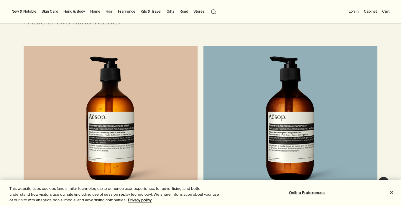
scroll to position [739, 0]
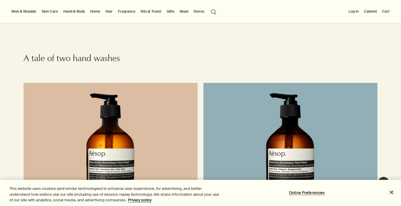
click at [67, 10] on link "Hand & Body" at bounding box center [74, 11] width 24 height 7
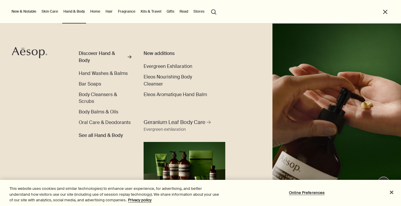
scroll to position [0, 0]
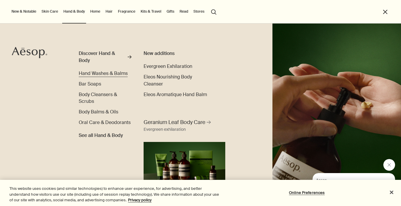
click at [99, 77] on span "Hand Washes & Balms" at bounding box center [103, 73] width 49 height 6
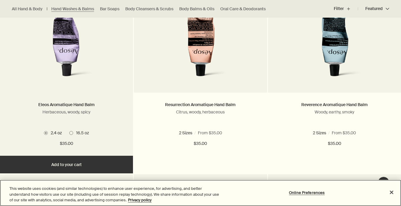
scroll to position [231, 0]
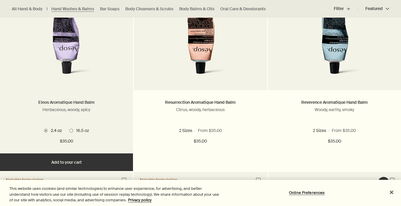
click at [70, 101] on link "Eleos Aromatique Hand Balm" at bounding box center [66, 102] width 56 height 5
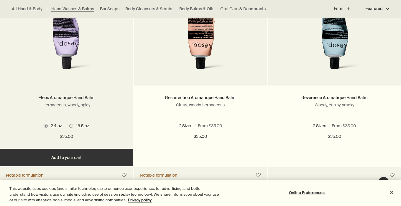
scroll to position [236, 0]
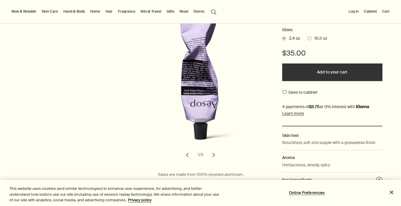
scroll to position [118, 0]
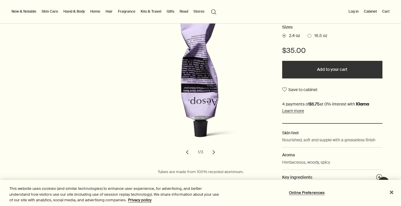
click at [217, 156] on button "chevron" at bounding box center [213, 152] width 13 height 13
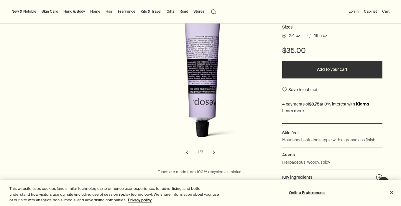
click at [217, 156] on button "chevron" at bounding box center [213, 152] width 13 height 13
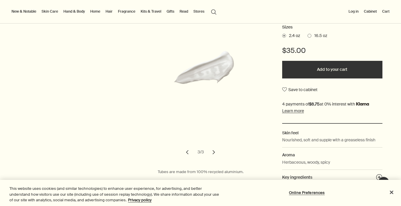
click at [187, 153] on button "chevron" at bounding box center [187, 152] width 13 height 13
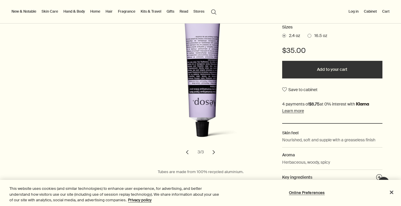
click at [187, 153] on button "chevron" at bounding box center [187, 152] width 13 height 13
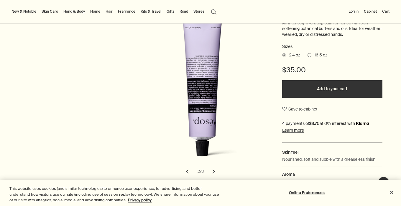
scroll to position [67, 0]
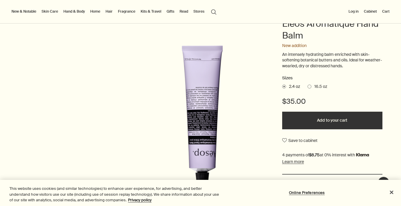
click at [307, 86] on label "16.5 oz" at bounding box center [317, 87] width 20 height 6
click at [307, 86] on input "16.5 oz" at bounding box center [307, 86] width 0 height 4
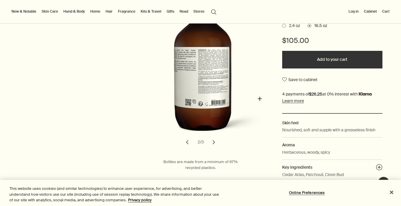
scroll to position [132, 0]
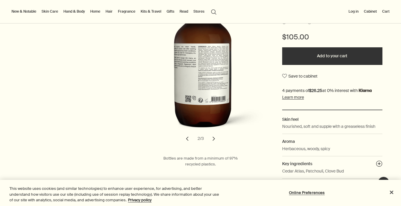
click at [214, 138] on button "chevron" at bounding box center [213, 139] width 13 height 13
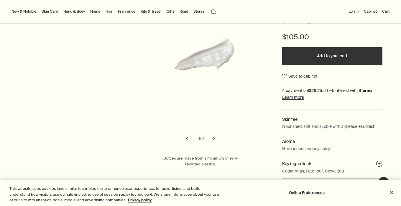
click at [214, 138] on button "chevron" at bounding box center [213, 139] width 13 height 13
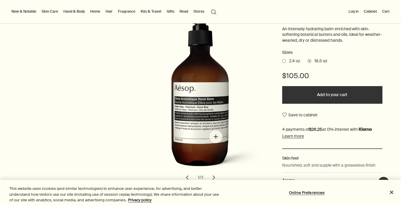
scroll to position [90, 0]
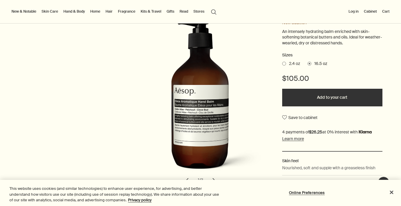
click at [292, 65] on span "2.4 oz" at bounding box center [293, 64] width 14 height 6
click at [282, 65] on input "2.4 oz" at bounding box center [282, 63] width 0 height 4
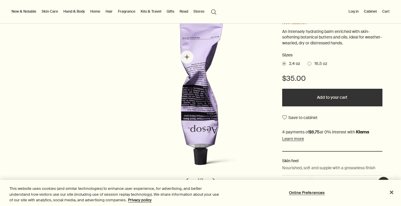
scroll to position [0, 0]
click at [345, 12] on div "New & Notable New additions Evergreen Exhilaration Lucent Facial Refiner Eleos …" at bounding box center [200, 12] width 401 height 24
click at [351, 13] on button "Log in" at bounding box center [353, 11] width 12 height 7
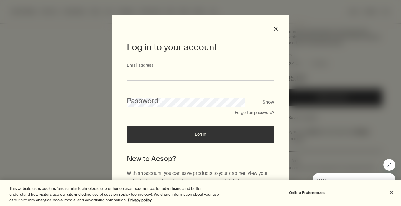
click at [199, 72] on input "Email address" at bounding box center [200, 75] width 147 height 11
type input "**********"
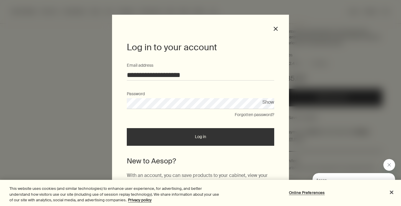
click at [127, 128] on button "Log in" at bounding box center [200, 137] width 147 height 18
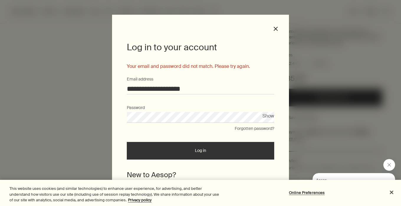
click at [172, 111] on div "Password" at bounding box center [200, 114] width 147 height 18
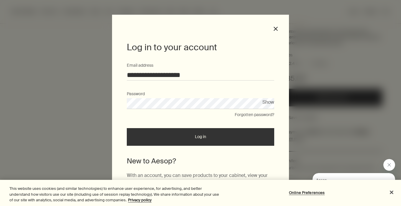
click at [127, 128] on button "Log in" at bounding box center [200, 137] width 147 height 18
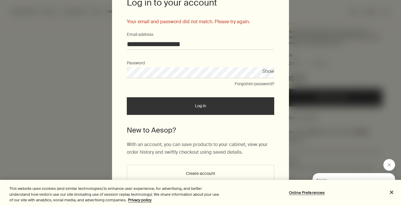
scroll to position [50, 0]
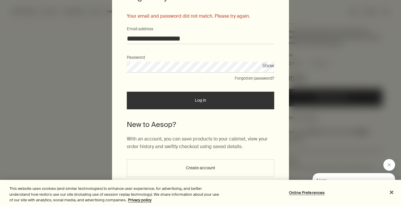
click at [213, 170] on button "Create account" at bounding box center [200, 169] width 147 height 18
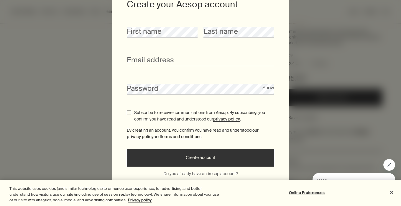
scroll to position [41, 0]
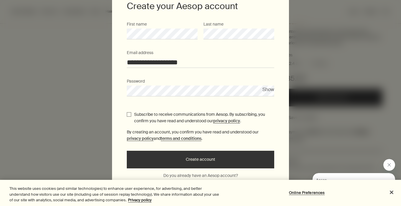
click at [270, 90] on button "Show" at bounding box center [268, 90] width 12 height 8
click at [270, 89] on button "Hide" at bounding box center [269, 90] width 10 height 8
click at [198, 165] on button "Create account" at bounding box center [200, 160] width 147 height 18
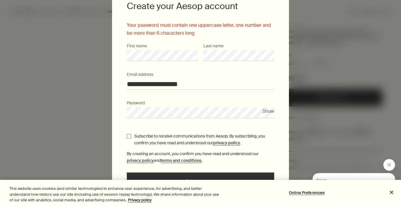
click at [217, 80] on input "**********" at bounding box center [200, 84] width 147 height 11
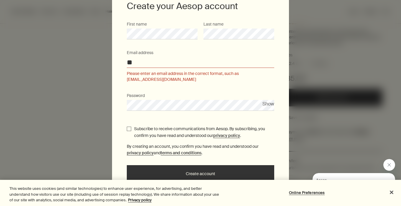
type input "*"
type input "**********"
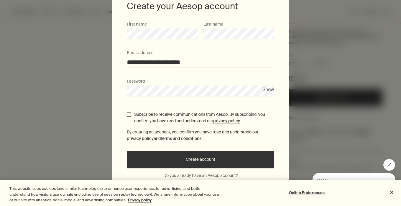
click at [127, 151] on button "Create account" at bounding box center [200, 160] width 147 height 18
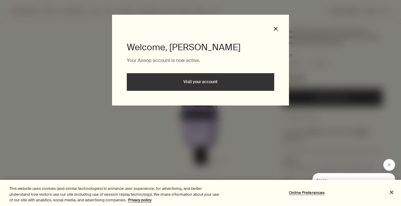
scroll to position [0, 0]
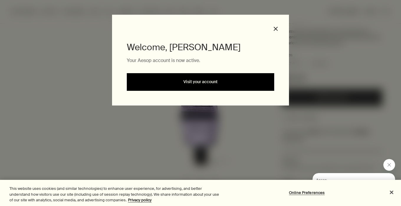
click at [221, 82] on link "Visit your account" at bounding box center [200, 82] width 147 height 18
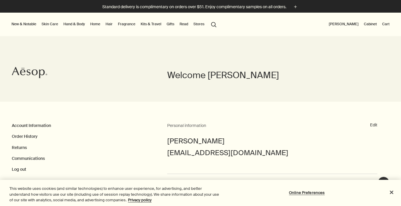
click at [80, 23] on link "Hand & Body" at bounding box center [74, 24] width 24 height 7
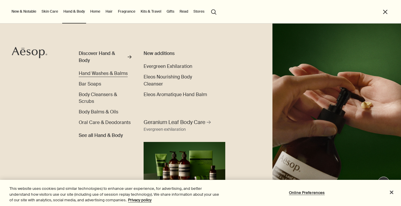
click at [92, 73] on span "Hand Washes & Balms" at bounding box center [103, 73] width 49 height 6
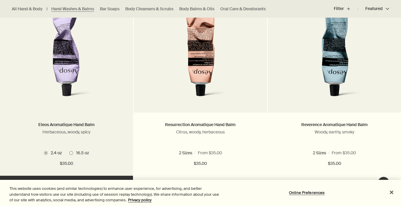
scroll to position [212, 0]
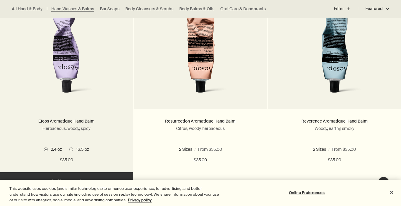
click at [96, 94] on img at bounding box center [67, 45] width 92 height 109
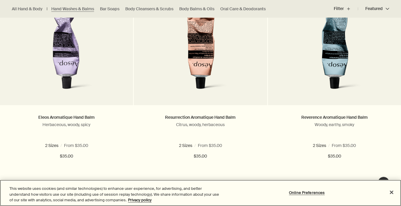
scroll to position [216, 0]
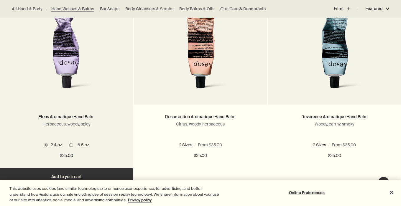
click at [65, 72] on img at bounding box center [67, 41] width 92 height 109
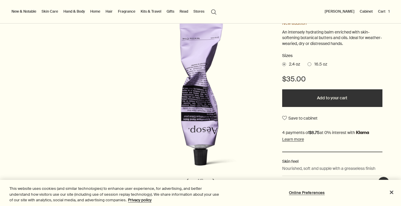
click at [385, 13] on button "Cart 1" at bounding box center [383, 11] width 14 height 7
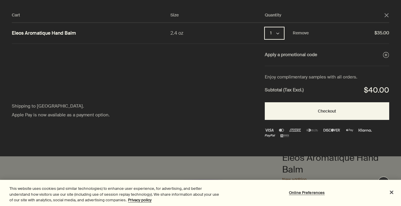
click at [276, 33] on polygon "Quantity 1" at bounding box center [277, 34] width 3 height 2
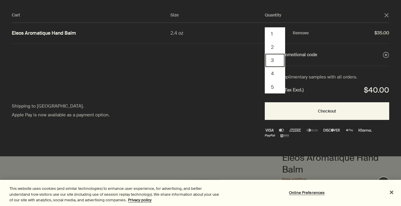
click at [273, 60] on button "3" at bounding box center [274, 60] width 19 height 13
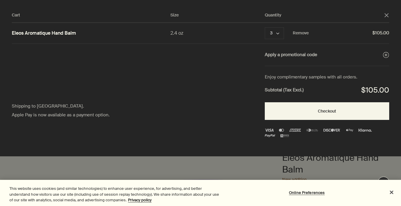
click at [384, 16] on icon "close" at bounding box center [386, 15] width 4 height 4
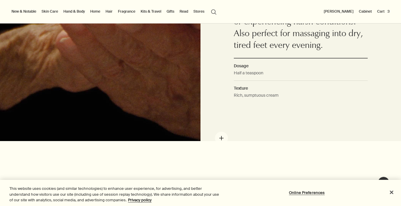
scroll to position [485, 0]
click at [94, 11] on link "Home" at bounding box center [95, 11] width 12 height 7
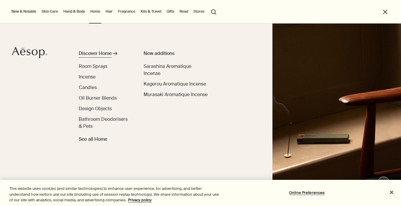
click at [98, 54] on div "Discover Home" at bounding box center [95, 53] width 33 height 7
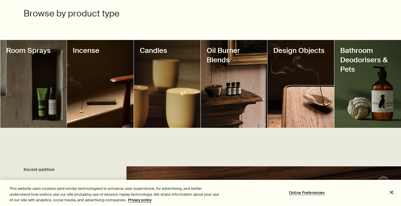
scroll to position [216, 0]
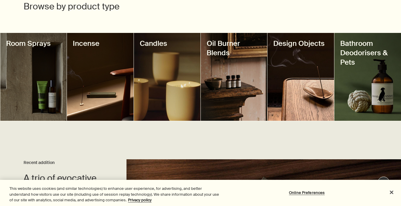
click at [163, 68] on div at bounding box center [167, 77] width 67 height 88
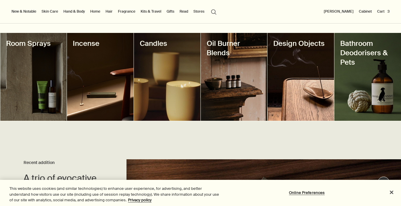
click at [105, 99] on div at bounding box center [100, 77] width 67 height 88
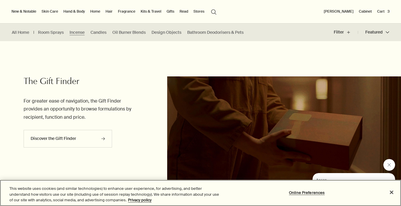
scroll to position [551, 0]
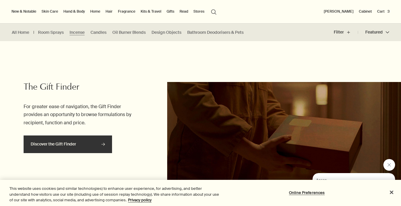
click at [91, 146] on link "Discover the Gift Finder rightArrow" at bounding box center [68, 145] width 88 height 18
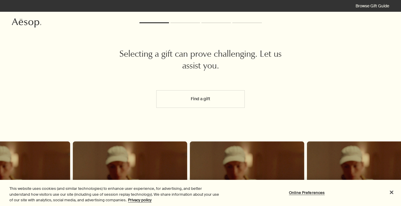
scroll to position [7, 0]
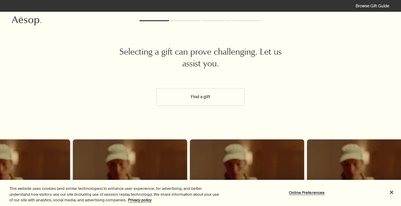
click at [198, 92] on button "Find a gift" at bounding box center [200, 97] width 88 height 18
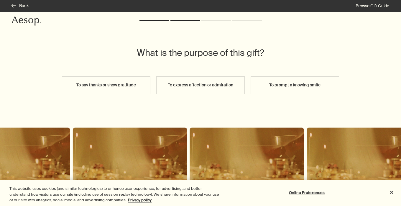
scroll to position [52, 0]
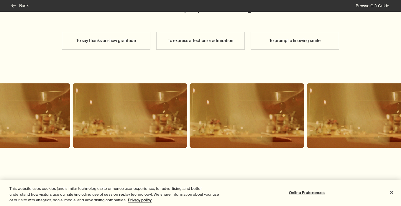
click at [112, 37] on button "To say thanks or show gratitude" at bounding box center [106, 41] width 88 height 18
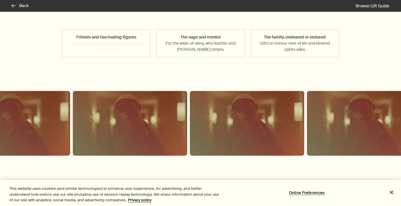
click at [113, 43] on button "Friends and fascinating figures Those you know well or would do well to know be…" at bounding box center [106, 43] width 88 height 28
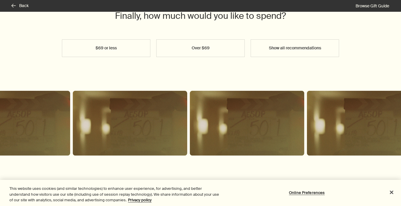
scroll to position [48, 0]
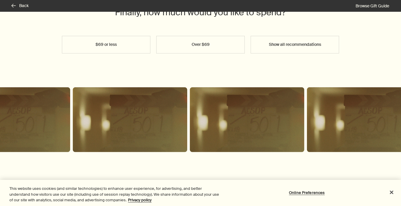
click at [310, 43] on button "Show all recommendations" at bounding box center [294, 45] width 88 height 18
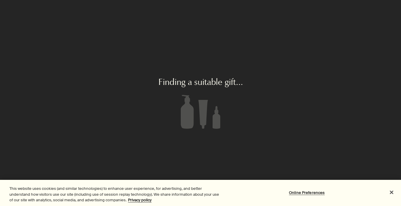
scroll to position [0, 0]
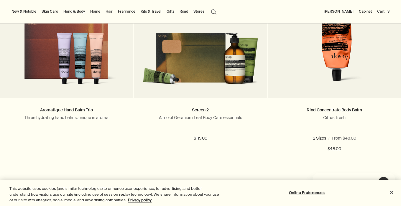
scroll to position [413, 0]
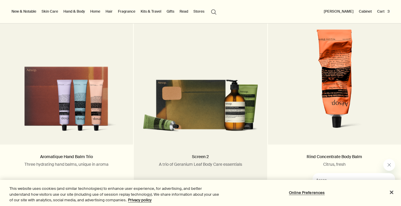
click at [244, 83] on img at bounding box center [200, 101] width 115 height 70
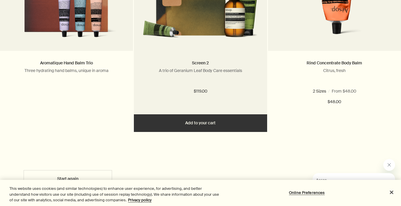
scroll to position [530, 0]
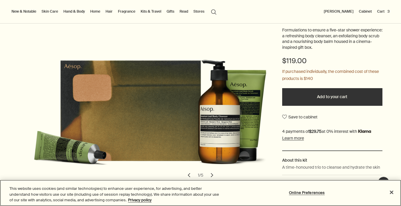
scroll to position [103, 0]
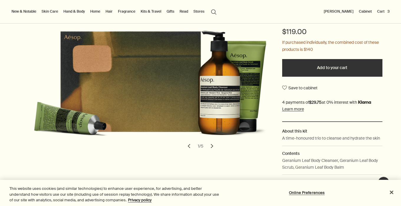
click at [214, 148] on button "chevron" at bounding box center [211, 146] width 13 height 13
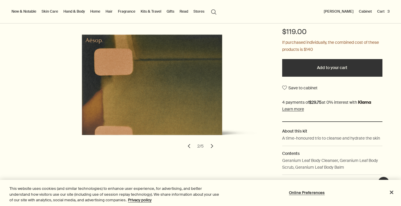
click at [214, 148] on button "chevron" at bounding box center [211, 146] width 13 height 13
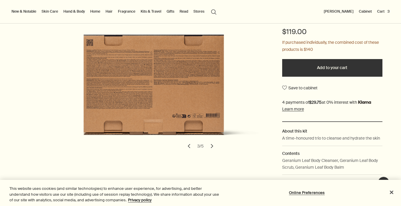
click at [213, 148] on button "chevron" at bounding box center [211, 146] width 13 height 13
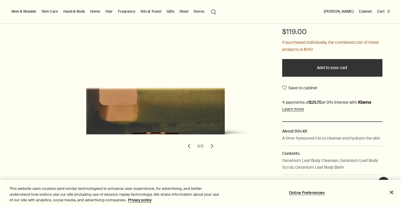
click at [213, 148] on button "chevron" at bounding box center [211, 146] width 13 height 13
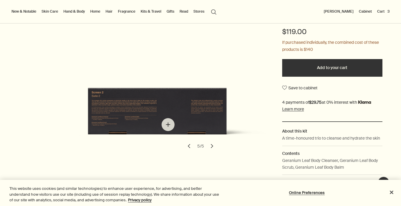
scroll to position [0, 0]
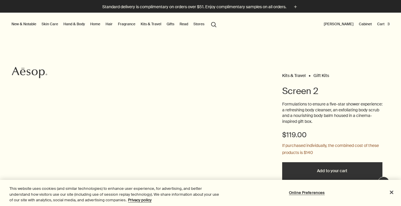
click at [128, 22] on link "Fragrance" at bounding box center [127, 24] width 20 height 7
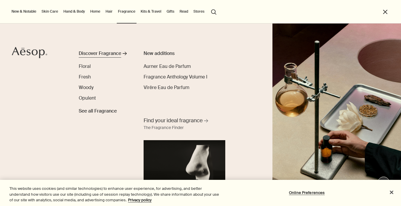
click at [117, 55] on div "Discover Fragrance" at bounding box center [100, 53] width 42 height 7
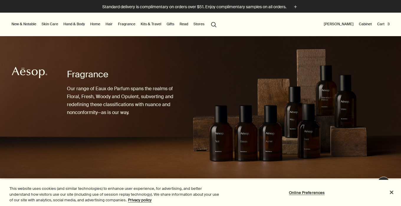
click at [98, 24] on link "Home" at bounding box center [95, 24] width 12 height 7
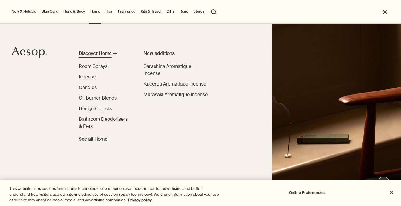
click at [96, 53] on div "Discover Home" at bounding box center [95, 53] width 33 height 7
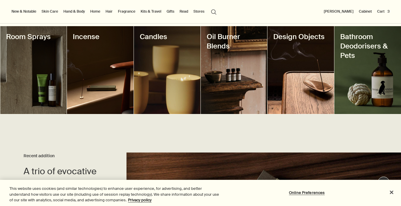
scroll to position [216, 0]
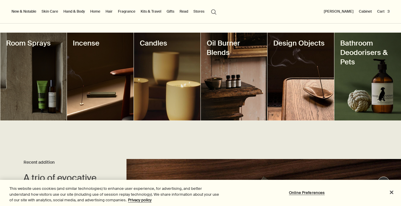
click at [32, 70] on div at bounding box center [33, 77] width 67 height 88
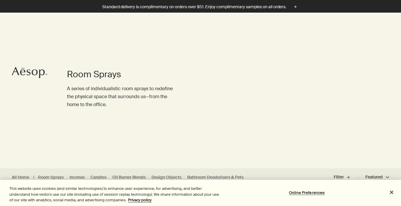
scroll to position [538, 0]
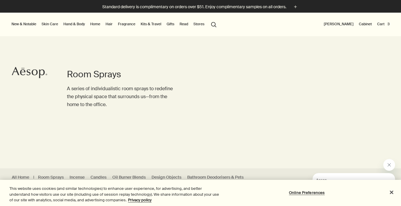
click at [98, 24] on link "Home" at bounding box center [95, 24] width 12 height 7
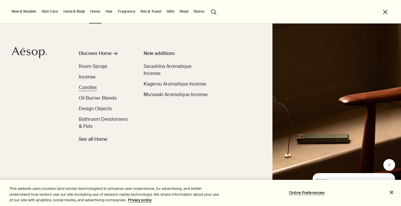
click at [84, 86] on span "Candles" at bounding box center [88, 88] width 18 height 6
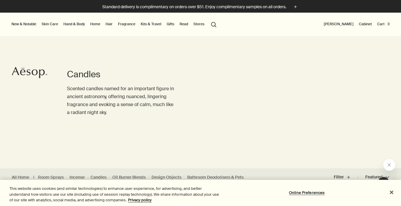
click at [382, 25] on button "Cart 3" at bounding box center [383, 24] width 15 height 7
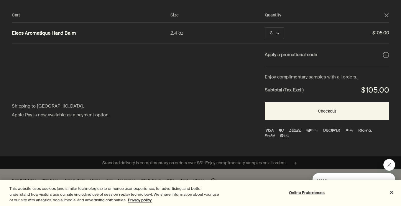
click at [385, 15] on icon "close" at bounding box center [386, 15] width 4 height 4
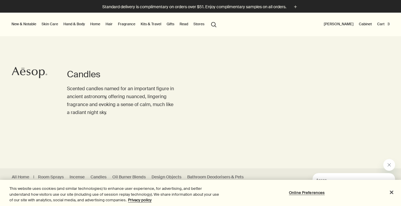
click at [123, 24] on link "Fragrance" at bounding box center [127, 24] width 20 height 7
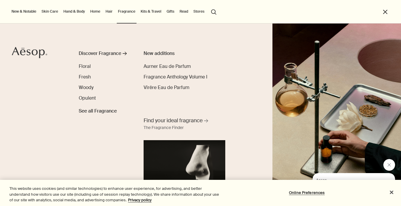
click at [90, 9] on link "Home" at bounding box center [95, 11] width 12 height 7
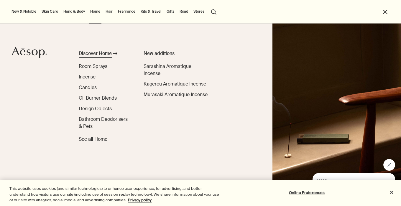
click at [104, 52] on div "Discover Home" at bounding box center [95, 53] width 33 height 7
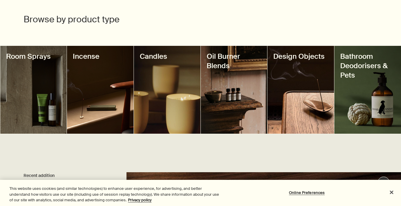
scroll to position [211, 0]
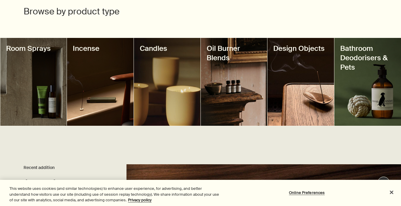
click at [12, 82] on div at bounding box center [33, 82] width 67 height 88
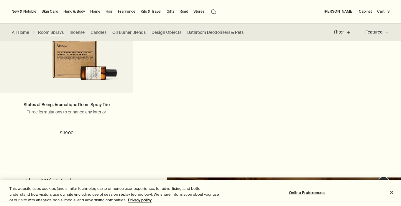
scroll to position [440, 0]
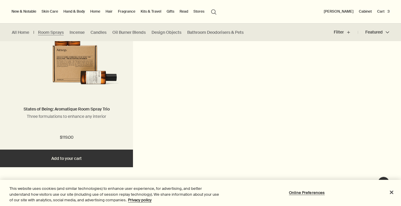
click at [97, 77] on img at bounding box center [66, 49] width 115 height 77
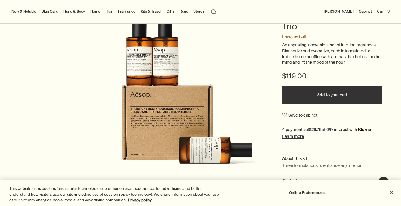
scroll to position [79, 0]
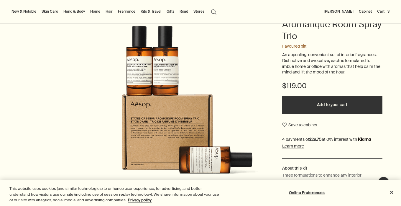
click at [165, 66] on img at bounding box center [150, 103] width 234 height 157
click at [142, 68] on img at bounding box center [150, 103] width 234 height 157
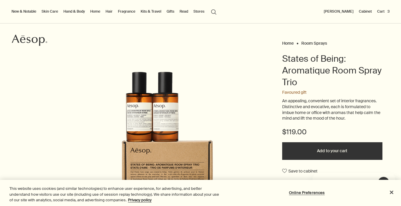
scroll to position [0, 0]
click at [70, 12] on link "Hand & Body" at bounding box center [74, 11] width 24 height 7
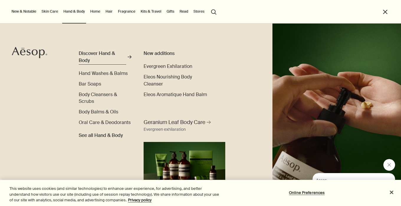
click at [93, 52] on div "Discover Hand & Body" at bounding box center [102, 57] width 47 height 14
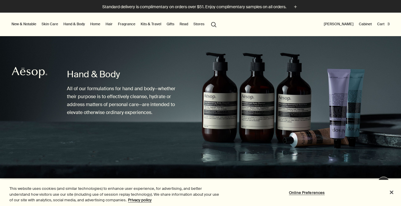
click at [381, 23] on button "Cart 3" at bounding box center [383, 24] width 15 height 7
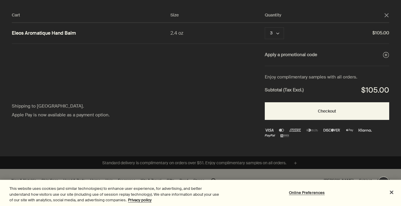
click at [387, 14] on polygon "Close" at bounding box center [386, 15] width 4 height 4
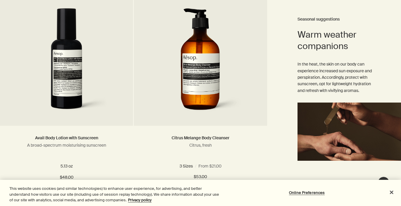
scroll to position [1074, 0]
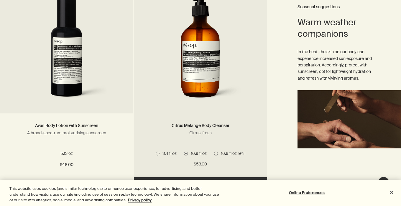
click at [172, 154] on span "3.4 fl oz" at bounding box center [167, 153] width 17 height 5
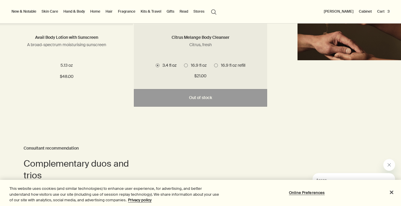
scroll to position [1135, 0]
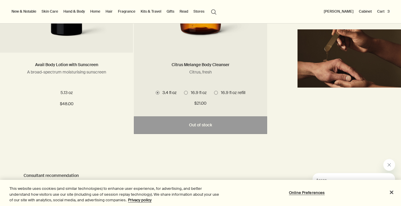
click at [191, 93] on span "16.9 fl oz" at bounding box center [197, 92] width 19 height 5
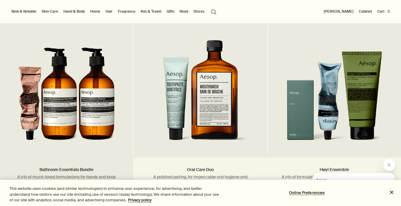
scroll to position [1360, 0]
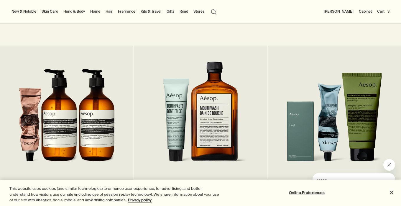
click at [102, 113] on img at bounding box center [67, 116] width 96 height 109
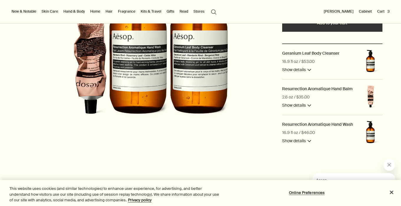
scroll to position [140, 0]
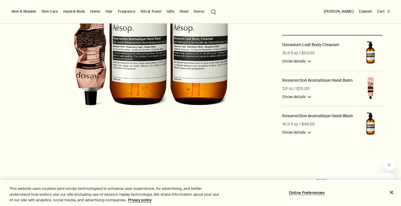
click at [310, 59] on button "Show details downArrow" at bounding box center [296, 61] width 29 height 7
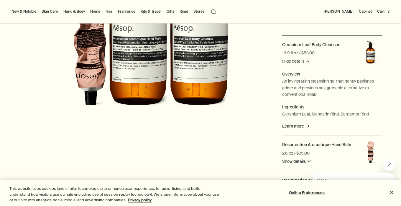
click at [310, 61] on div "Geranium Leaf Body Cleanser 16.9 fl oz / $53.00 Hide details downArrow" at bounding box center [318, 54] width 72 height 24
click at [308, 61] on button "Hide details downArrow" at bounding box center [295, 61] width 27 height 7
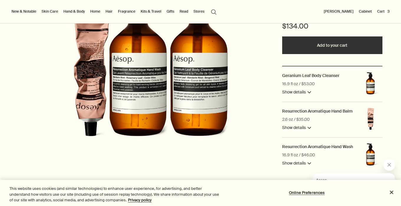
scroll to position [108, 0]
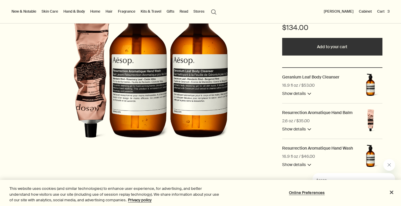
click at [369, 83] on img at bounding box center [370, 86] width 24 height 24
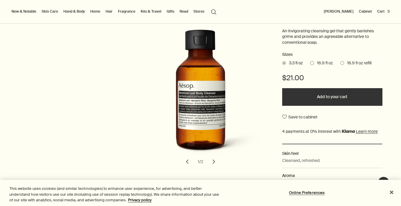
scroll to position [89, 0]
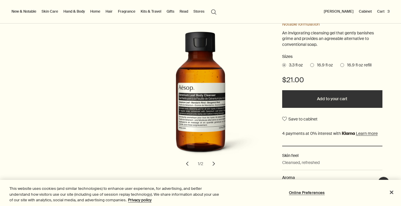
click at [323, 65] on span "16.9 fl oz" at bounding box center [323, 65] width 19 height 6
click at [310, 65] on input "16.9 fl oz" at bounding box center [310, 64] width 0 height 4
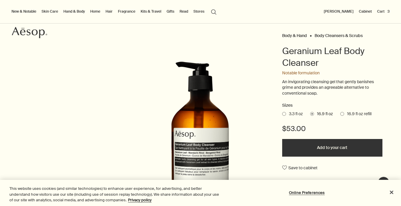
scroll to position [40, 0]
click at [346, 112] on span "16.9 fl oz refill" at bounding box center [357, 114] width 27 height 6
click at [340, 112] on input "16.9 fl oz refill" at bounding box center [340, 113] width 0 height 4
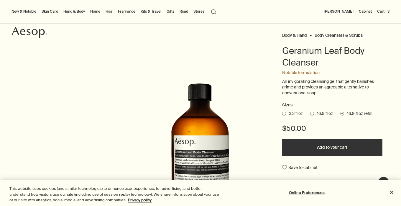
click at [325, 114] on span "16.9 fl oz" at bounding box center [323, 114] width 19 height 6
click at [310, 114] on input "16.9 fl oz" at bounding box center [310, 113] width 0 height 4
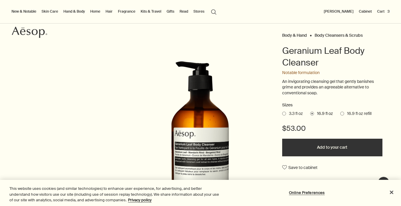
click at [319, 145] on button "Add to your cart" at bounding box center [332, 148] width 100 height 18
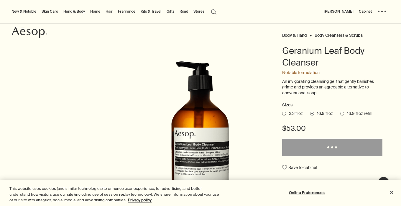
scroll to position [0, 0]
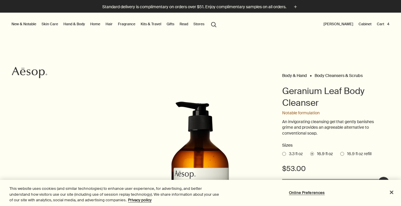
click at [384, 25] on button "Cart 4" at bounding box center [382, 24] width 15 height 7
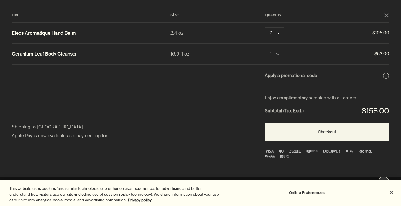
click at [386, 14] on icon "close" at bounding box center [386, 15] width 4 height 4
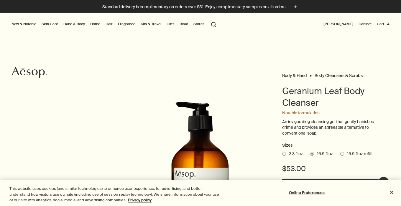
click at [97, 25] on link "Home" at bounding box center [95, 24] width 12 height 7
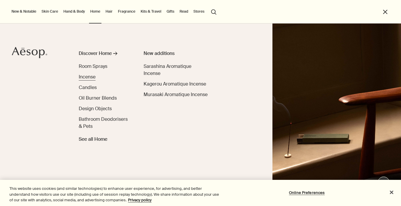
click at [91, 76] on span "Incense" at bounding box center [87, 77] width 17 height 6
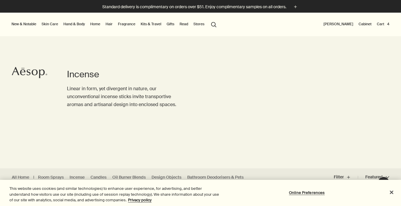
click at [95, 25] on link "Home" at bounding box center [95, 24] width 12 height 7
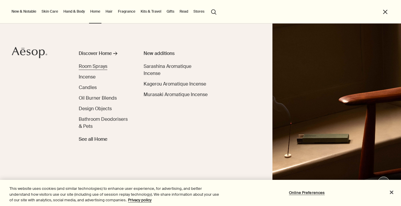
click at [97, 66] on span "Room Sprays" at bounding box center [93, 66] width 29 height 6
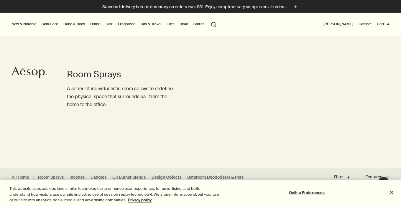
click at [380, 25] on button "Cart 4" at bounding box center [382, 24] width 15 height 7
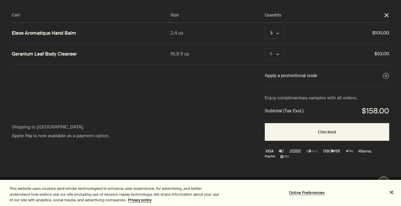
click at [385, 17] on button "close" at bounding box center [385, 15] width 5 height 5
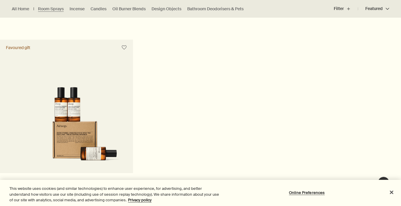
scroll to position [426, 0]
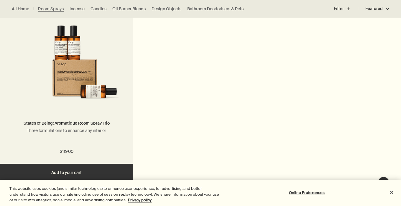
click at [113, 65] on img at bounding box center [66, 63] width 115 height 77
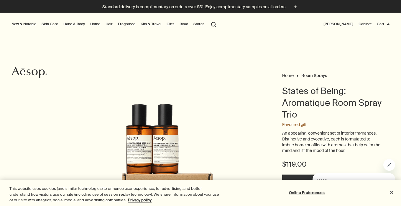
click at [76, 26] on link "Hand & Body" at bounding box center [74, 24] width 24 height 7
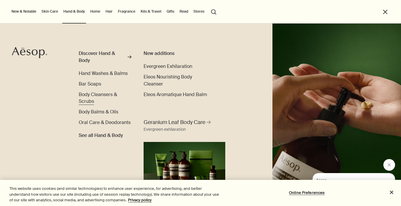
click at [92, 94] on span "Body Cleansers & Scrubs" at bounding box center [98, 98] width 38 height 13
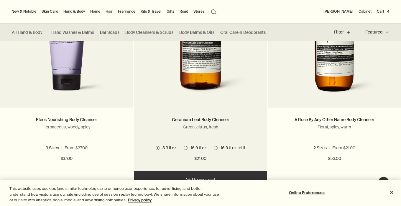
scroll to position [211, 0]
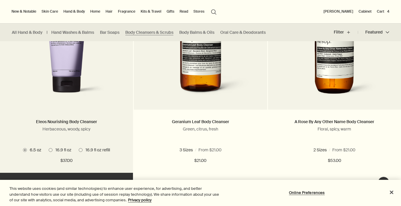
click at [61, 150] on span "16.9 fl oz" at bounding box center [61, 150] width 19 height 5
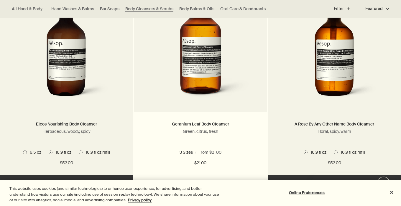
scroll to position [0, 0]
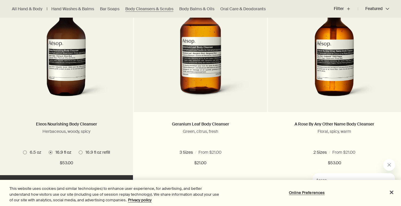
click at [28, 151] on span "6.5 oz" at bounding box center [34, 152] width 14 height 5
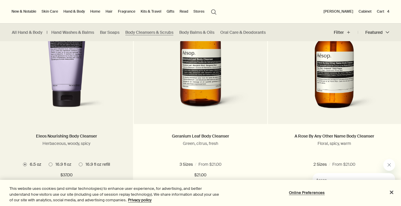
scroll to position [184, 0]
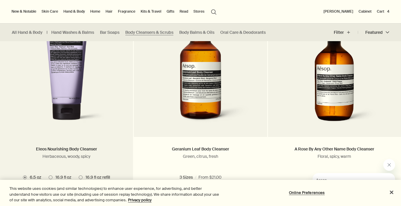
click at [87, 113] on img at bounding box center [66, 73] width 95 height 109
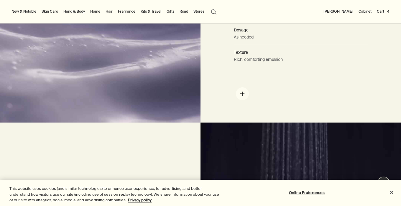
scroll to position [599, 0]
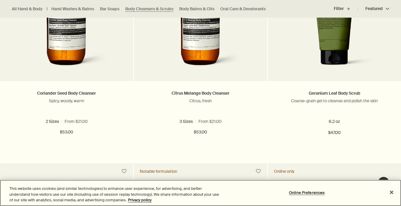
scroll to position [459, 0]
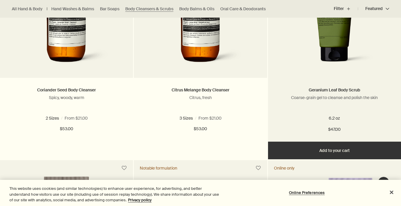
click at [318, 150] on button "Add Add to your cart" at bounding box center [334, 151] width 133 height 18
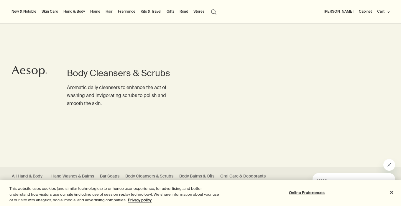
scroll to position [0, 0]
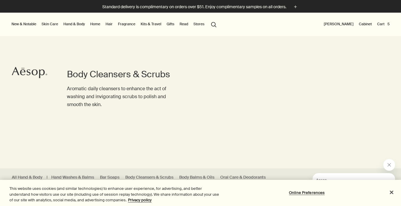
click at [383, 20] on li "Cart 5" at bounding box center [383, 25] width 15 height 24
click at [383, 23] on button "Cart 5" at bounding box center [383, 24] width 15 height 7
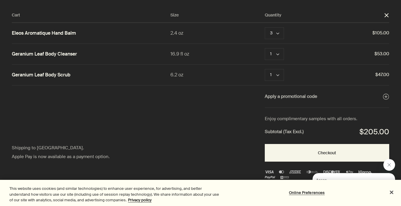
click at [383, 17] on button "close" at bounding box center [385, 15] width 5 height 5
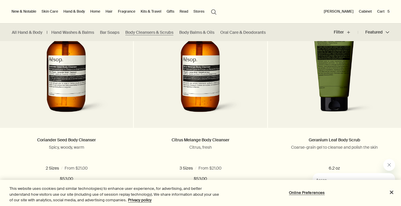
scroll to position [363, 0]
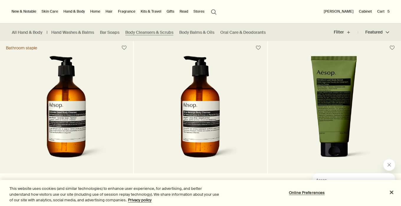
click at [386, 10] on button "Cart 5" at bounding box center [383, 11] width 15 height 7
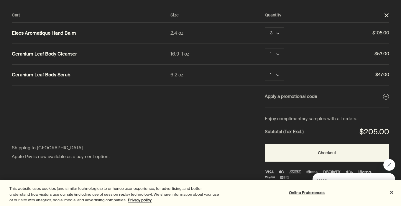
scroll to position [0, 0]
click at [386, 14] on icon "close" at bounding box center [386, 15] width 4 height 4
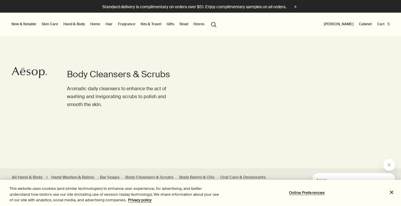
click at [379, 25] on button "Cart 5" at bounding box center [383, 24] width 15 height 7
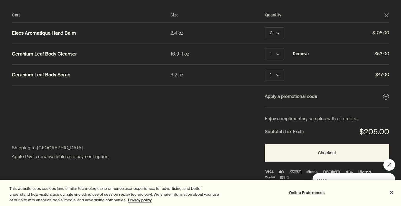
click at [300, 55] on button "Remove" at bounding box center [300, 54] width 16 height 7
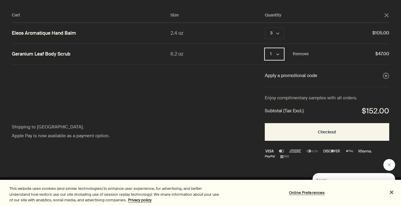
click at [276, 57] on button "1 chevron" at bounding box center [273, 54] width 19 height 12
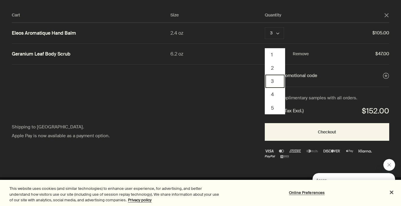
click at [275, 82] on button "3" at bounding box center [274, 81] width 19 height 13
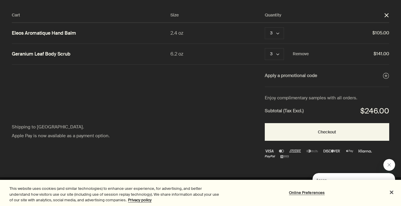
click at [388, 14] on button "close" at bounding box center [385, 15] width 5 height 5
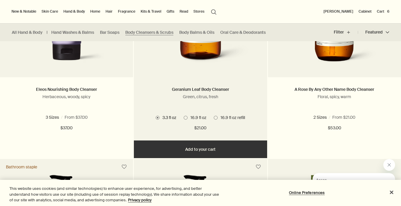
scroll to position [243, 0]
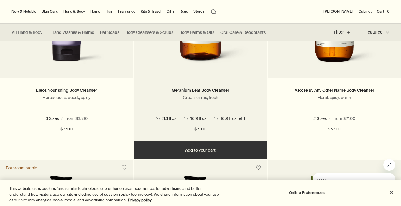
click at [200, 118] on span "16.9 fl oz" at bounding box center [196, 118] width 19 height 5
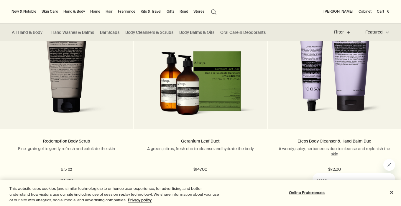
scroll to position [622, 0]
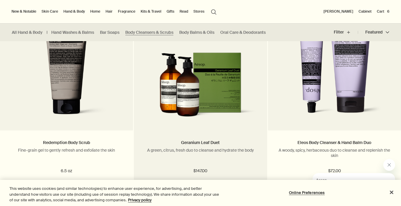
click at [206, 98] on img at bounding box center [200, 87] width 115 height 70
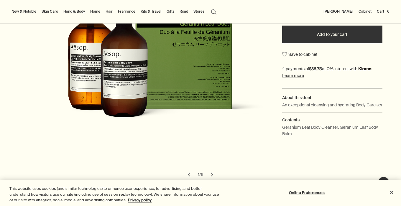
scroll to position [131, 0]
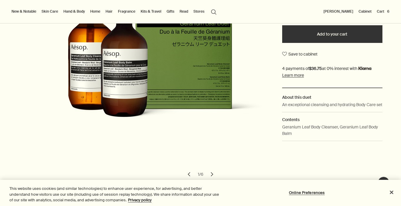
click at [308, 137] on p "Geranium Leaf Body Cleanser, Geranium Leaf Body Balm" at bounding box center [332, 130] width 100 height 13
click at [291, 123] on h2 "Contents" at bounding box center [332, 120] width 100 height 6
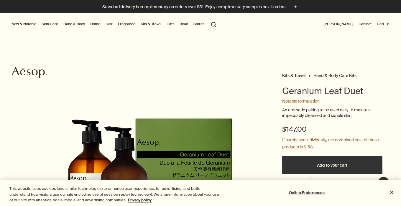
scroll to position [0, 0]
